Goal: Information Seeking & Learning: Check status

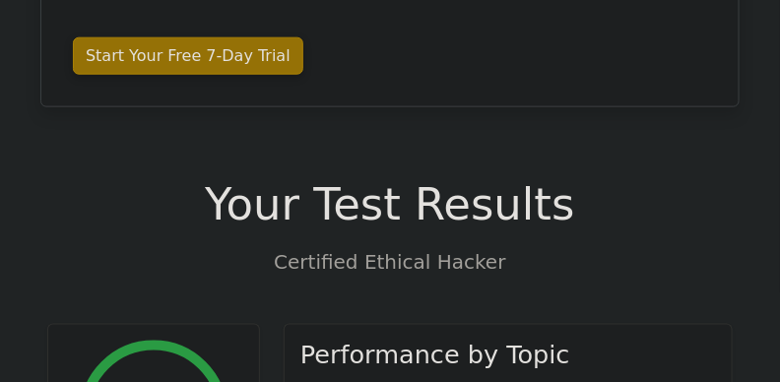
scroll to position [574, 0]
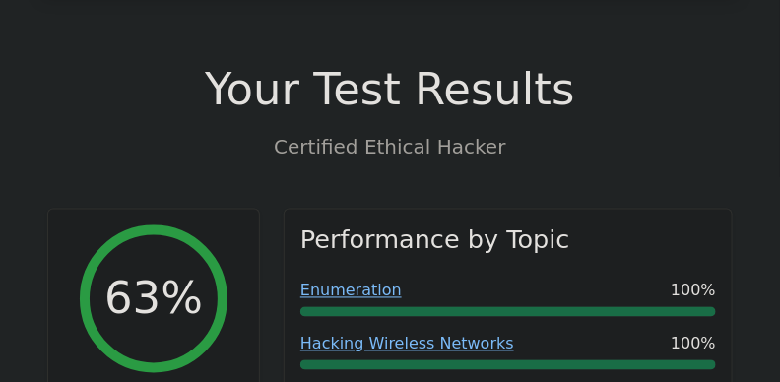
click at [59, 136] on p "Certified Ethical Hacker" at bounding box center [390, 147] width 686 height 30
click at [258, 162] on p "Certified Ethical Hacker" at bounding box center [390, 147] width 686 height 30
drag, startPoint x: 258, startPoint y: 161, endPoint x: 193, endPoint y: 147, distance: 66.5
click at [192, 148] on p "Certified Ethical Hacker" at bounding box center [390, 147] width 686 height 30
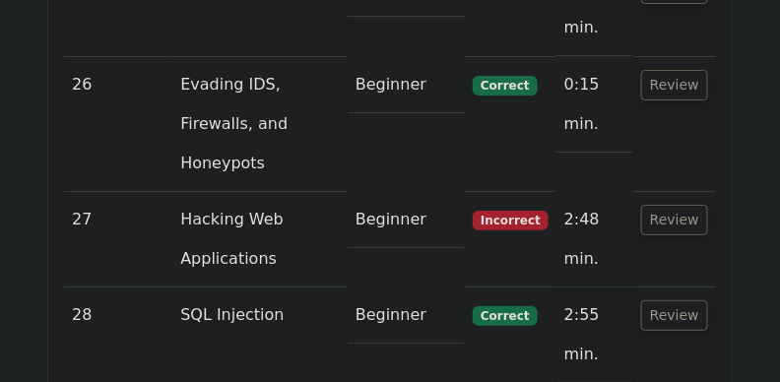
scroll to position [6181, 0]
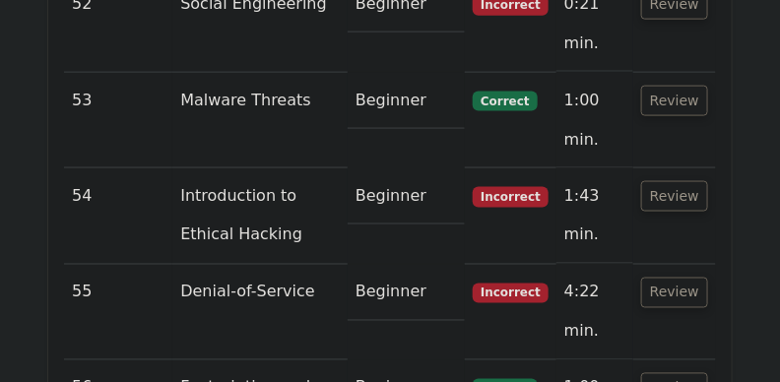
scroll to position [9893, 0]
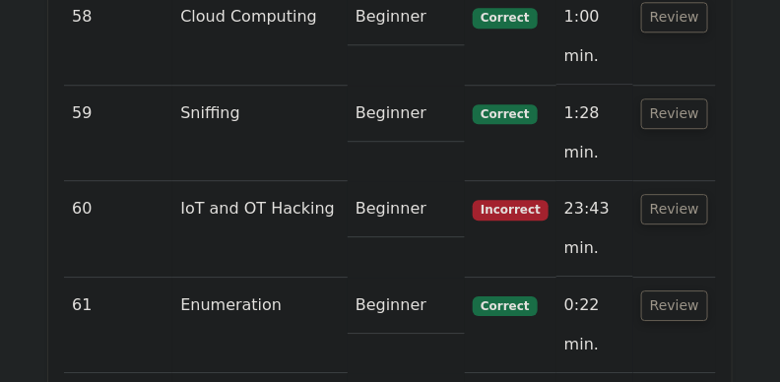
scroll to position [10424, 0]
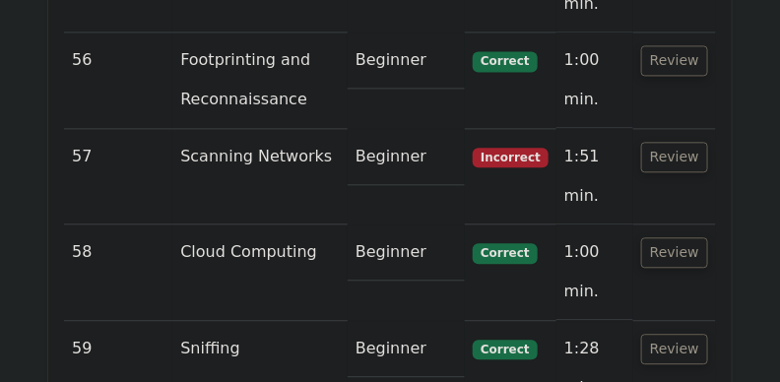
scroll to position [10208, 0]
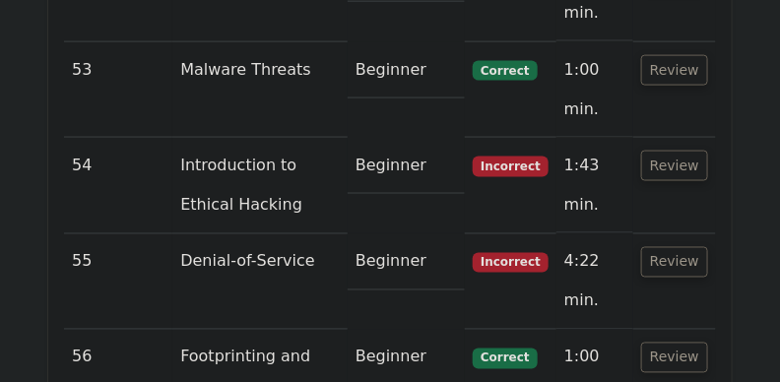
scroll to position [9912, 0]
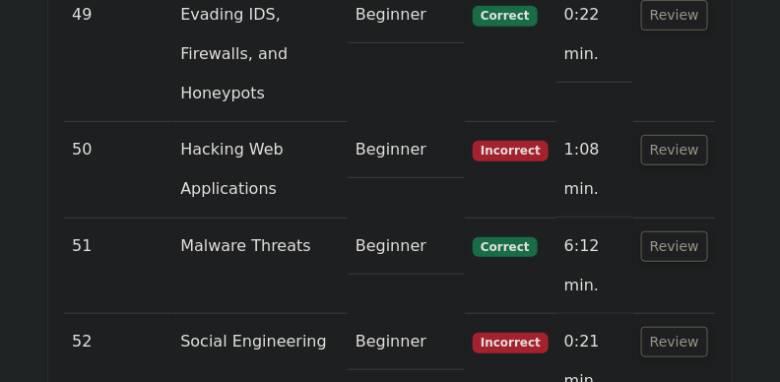
scroll to position [9538, 0]
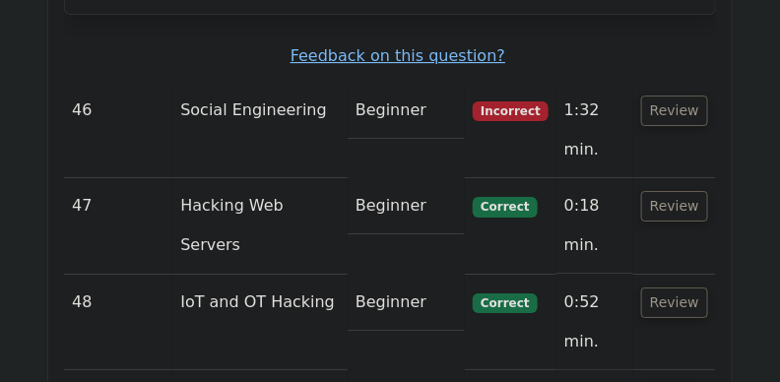
scroll to position [9144, 0]
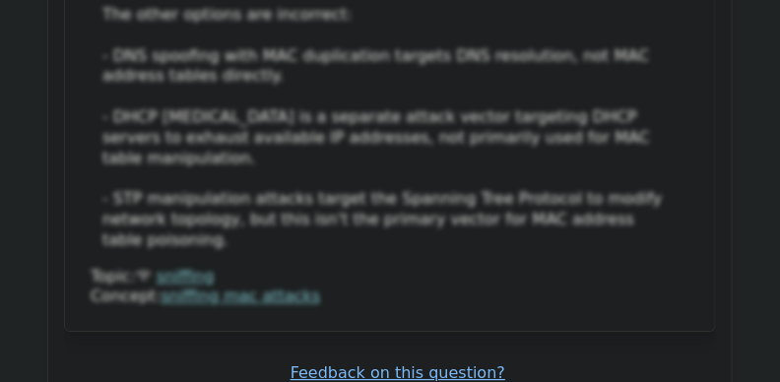
scroll to position [8809, 0]
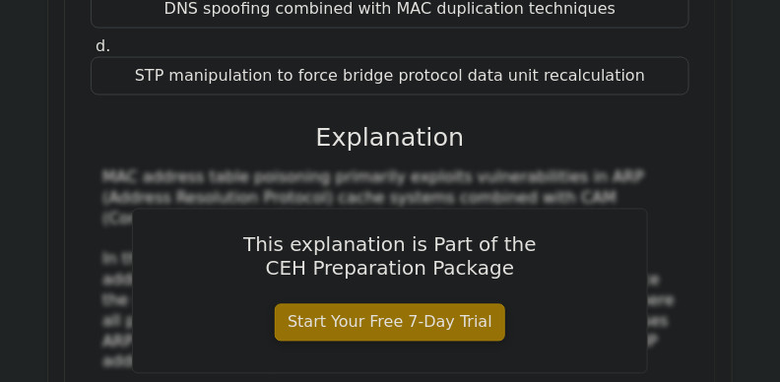
scroll to position [8474, 0]
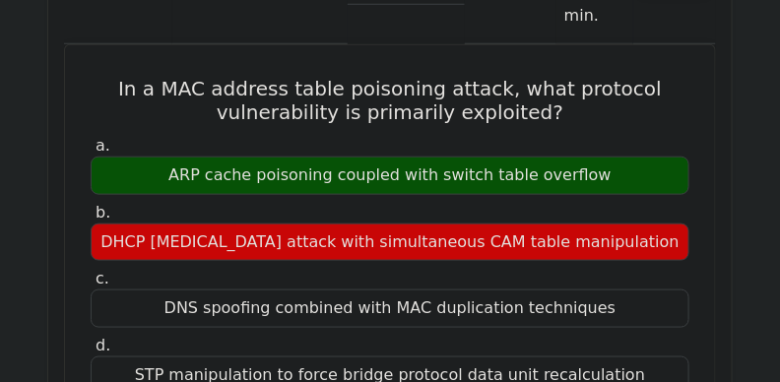
scroll to position [8139, 0]
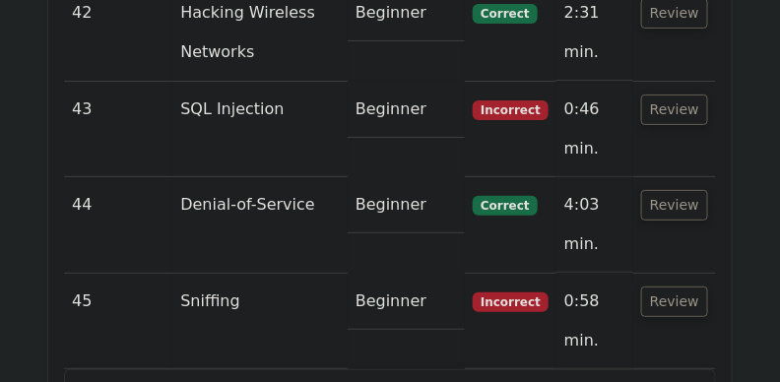
scroll to position [7785, 0]
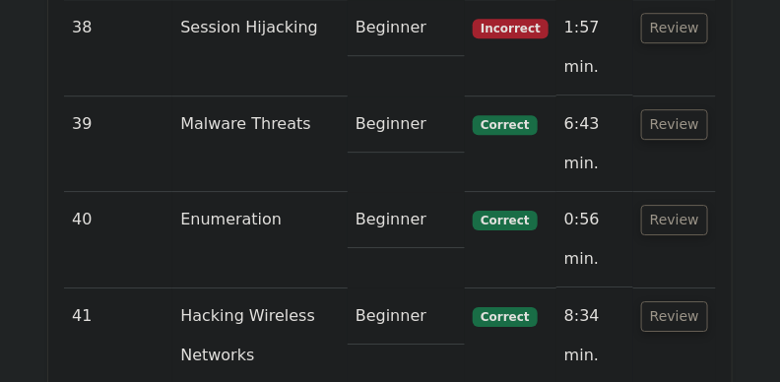
scroll to position [7450, 0]
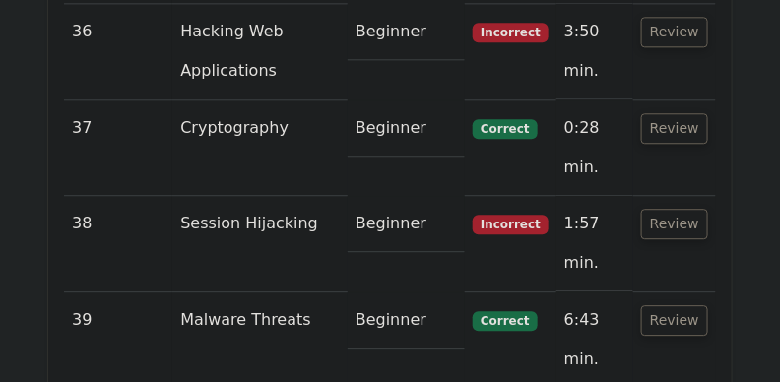
scroll to position [7253, 0]
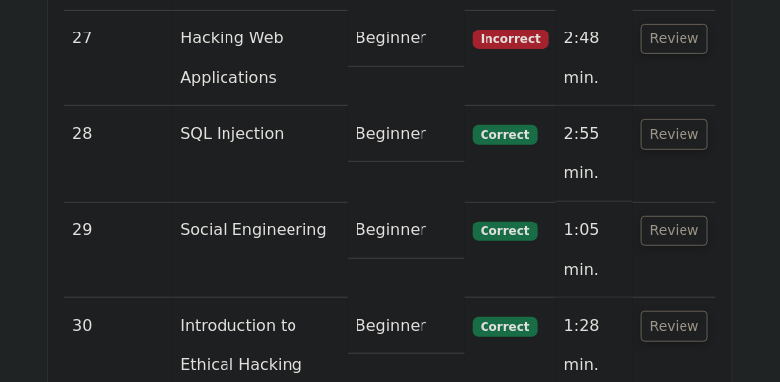
scroll to position [6406, 0]
